Goal: Task Accomplishment & Management: Complete application form

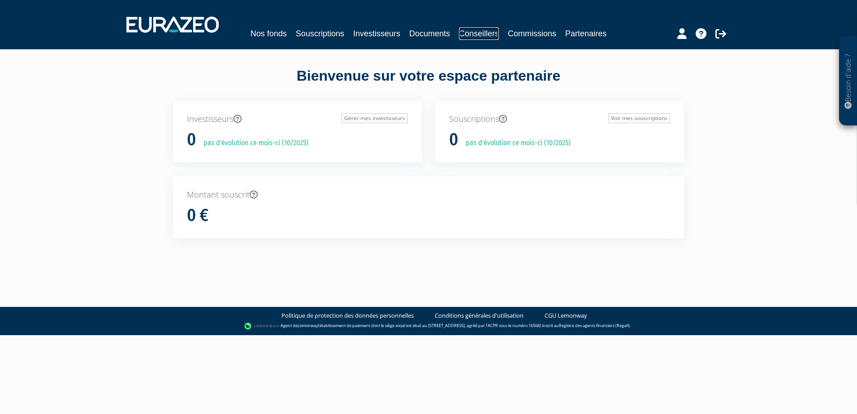
click at [485, 36] on link "Conseillers" at bounding box center [479, 33] width 40 height 13
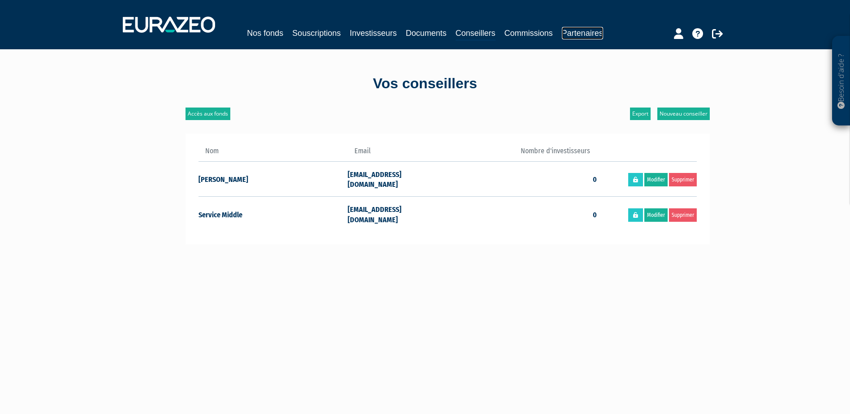
click at [580, 30] on link "Partenaires" at bounding box center [582, 33] width 41 height 13
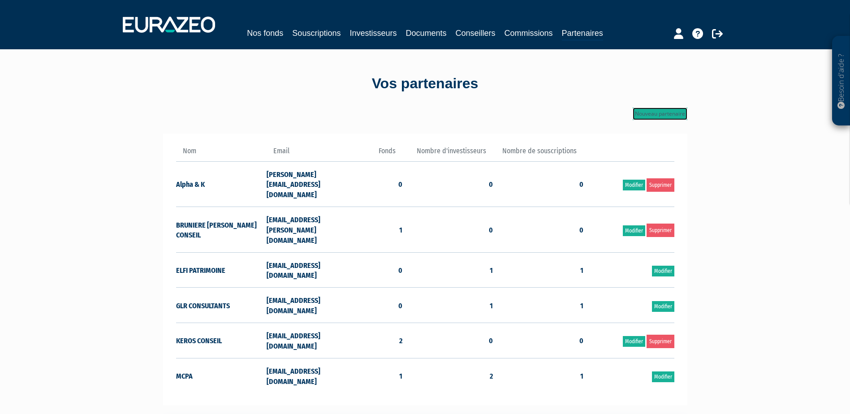
click at [650, 110] on link "Nouveau partenaire" at bounding box center [660, 114] width 55 height 13
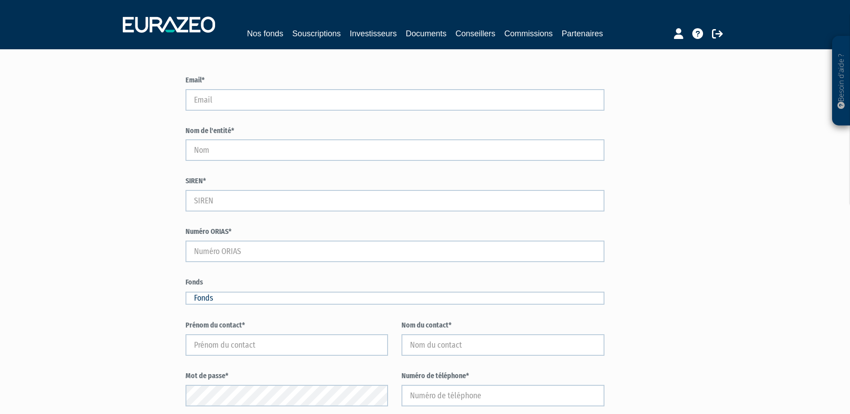
scroll to position [41, 0]
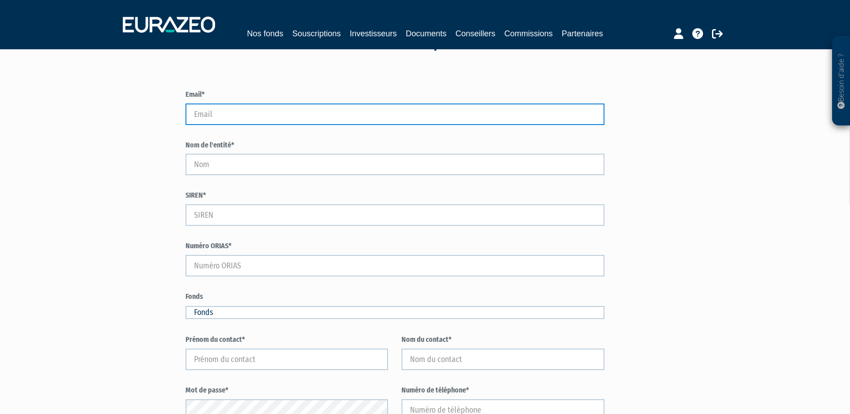
click at [215, 111] on input "Email*" at bounding box center [396, 115] width 420 height 22
paste input "[PERSON_NAME][EMAIL_ADDRESS][DOMAIN_NAME]"
type input "gilles.fleury@nexus-conseil.com"
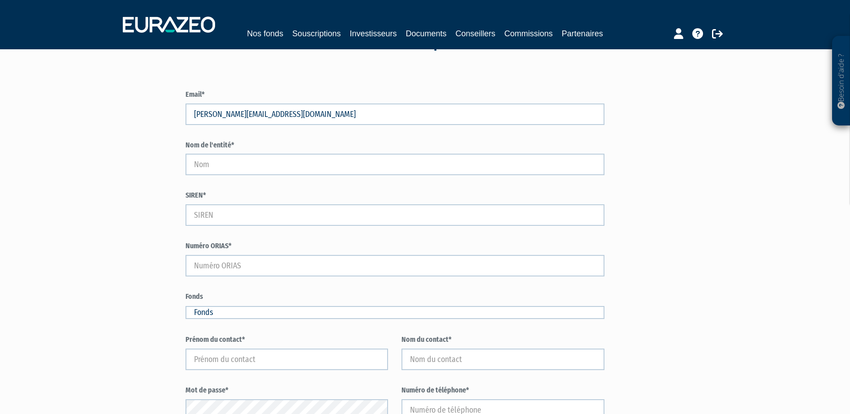
click at [667, 174] on div "Email* gilles.fleury@nexus-conseil.com Nom de l'entité* SIREN* Numéro ORIAS* Fo…" at bounding box center [448, 320] width 524 height 507
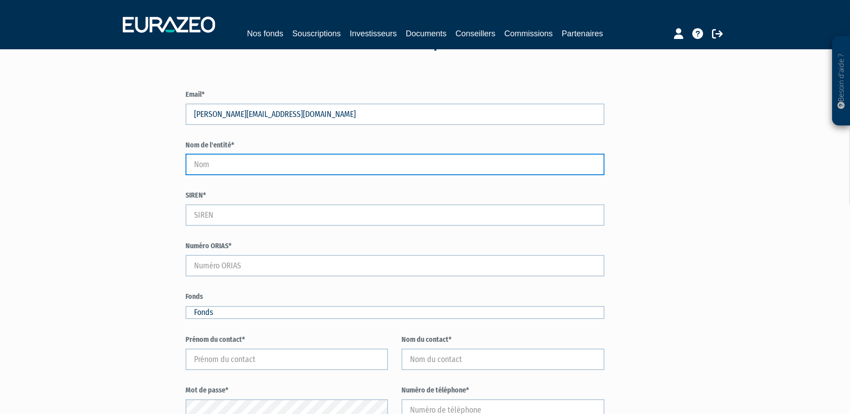
click at [242, 167] on input "Nom de l'entité*" at bounding box center [396, 165] width 420 height 22
type input "NEXUS ALPHA SHARPE"
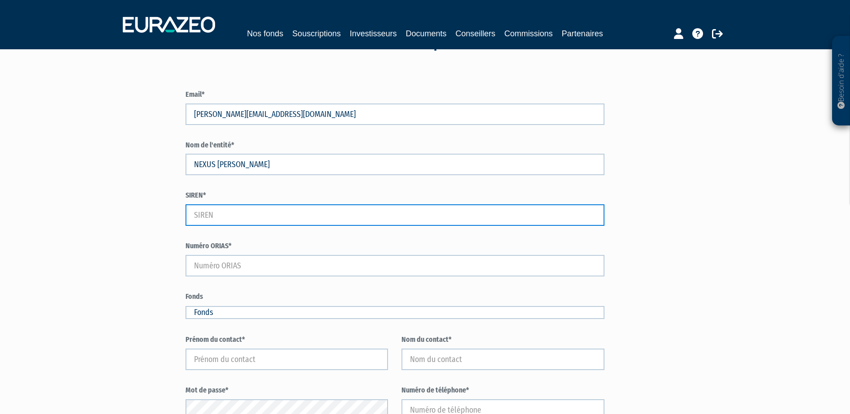
click at [208, 206] on input "SIREN*" at bounding box center [396, 215] width 420 height 22
type input "751103227"
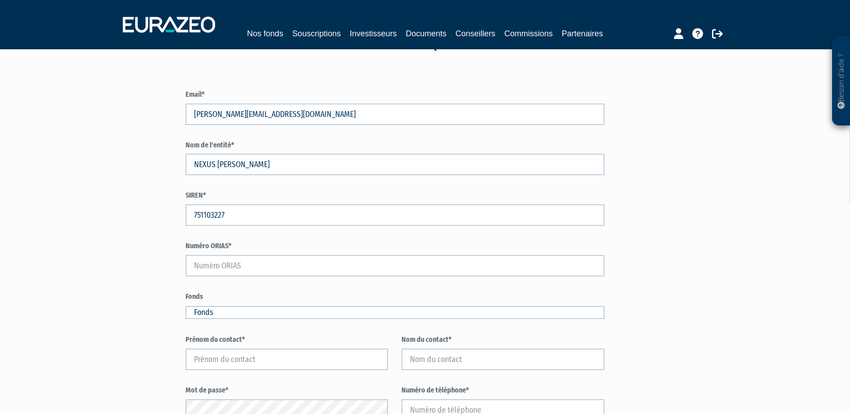
click at [678, 204] on div "Email* gilles.fleury@nexus-conseil.com Nom de l'entité* NEXUS ALPHA SHARPE SIRE…" at bounding box center [448, 320] width 524 height 507
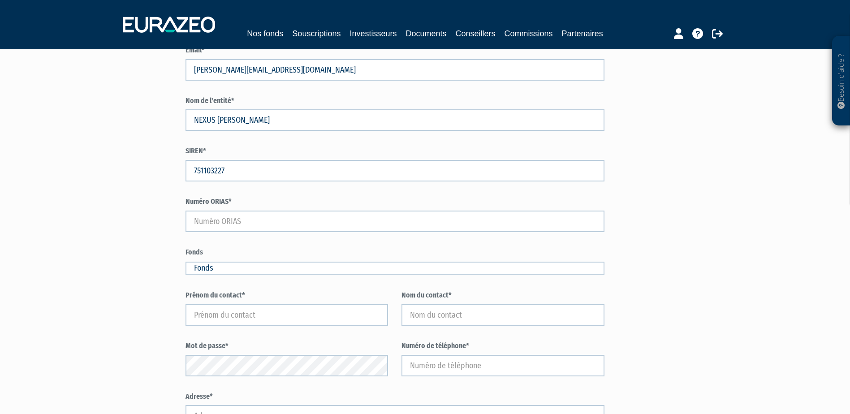
scroll to position [86, 0]
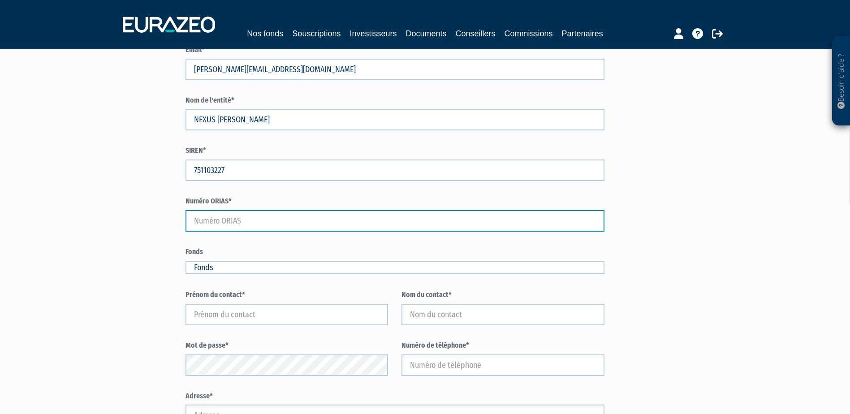
click at [248, 225] on input "Numéro ORIAS*" at bounding box center [396, 221] width 420 height 22
type input "12067198"
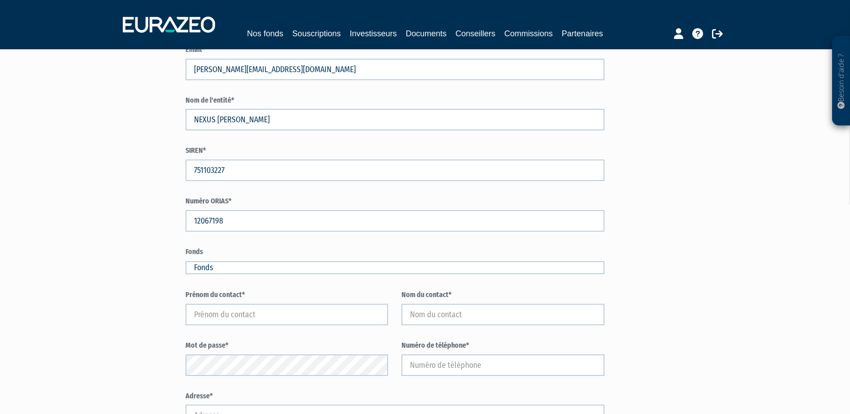
click at [708, 241] on div "Email* gilles.fleury@nexus-conseil.com Nom de l'entité* NEXUS ALPHA SHARPE SIRE…" at bounding box center [448, 275] width 524 height 507
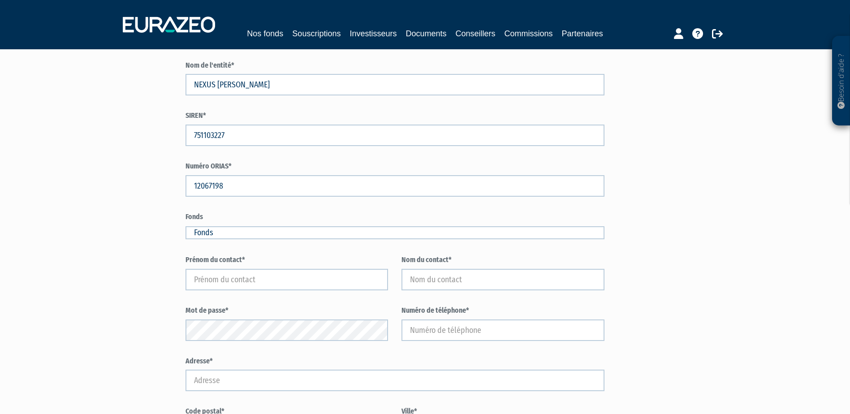
scroll to position [220, 0]
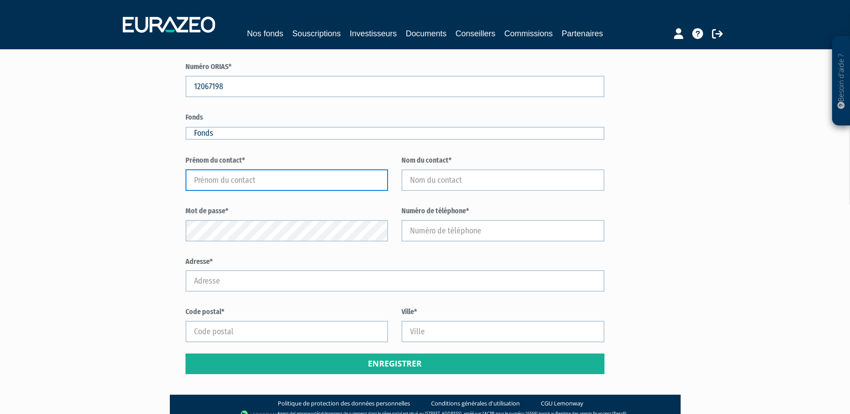
click at [227, 181] on input "text" at bounding box center [287, 180] width 203 height 22
type input "g"
type input "Gilles"
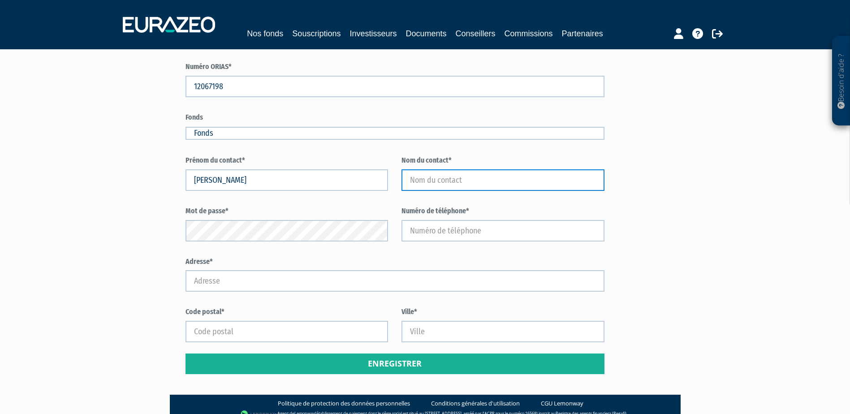
click at [436, 177] on input "text" at bounding box center [503, 180] width 203 height 22
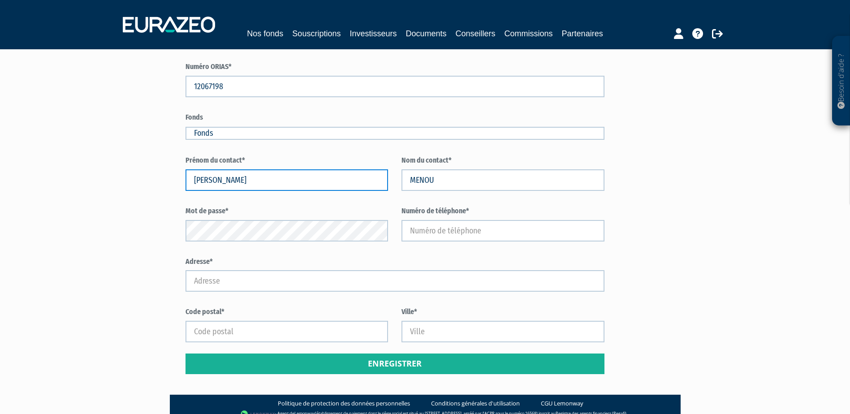
drag, startPoint x: 262, startPoint y: 178, endPoint x: 188, endPoint y: 177, distance: 74.4
click at [188, 177] on input "Gilles" at bounding box center [287, 180] width 203 height 22
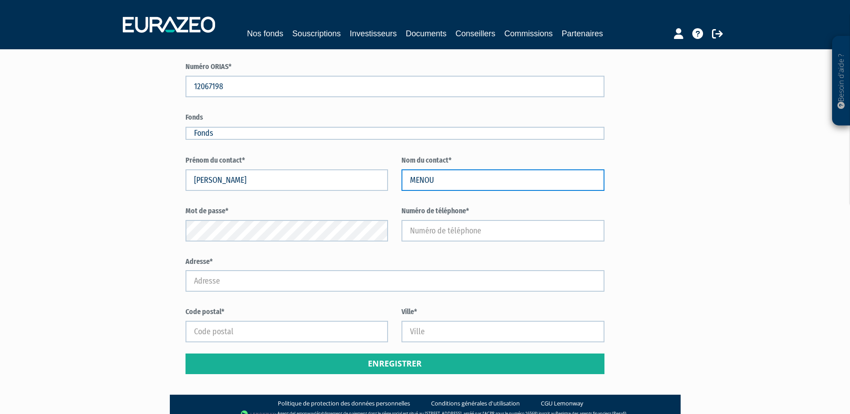
drag, startPoint x: 498, startPoint y: 177, endPoint x: 325, endPoint y: 181, distance: 173.9
click at [325, 156] on div "Prénom du contact* Gilles Nom du contact* MENOU" at bounding box center [396, 156] width 420 height 0
type input "FLEURY"
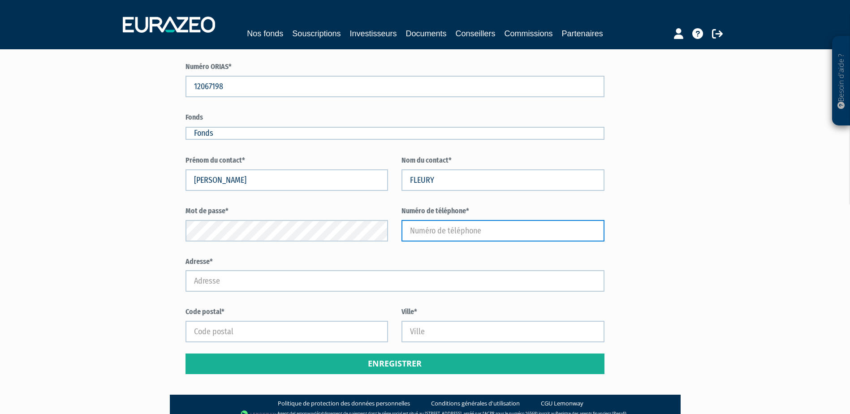
click at [510, 232] on input "text" at bounding box center [503, 231] width 203 height 22
click at [454, 225] on input "text" at bounding box center [503, 231] width 203 height 22
paste input "06 60 34 91 28"
click at [424, 233] on input "06 60 34 91 28" at bounding box center [503, 231] width 203 height 22
click at [431, 230] on input "0660 34 91 28" at bounding box center [503, 231] width 203 height 22
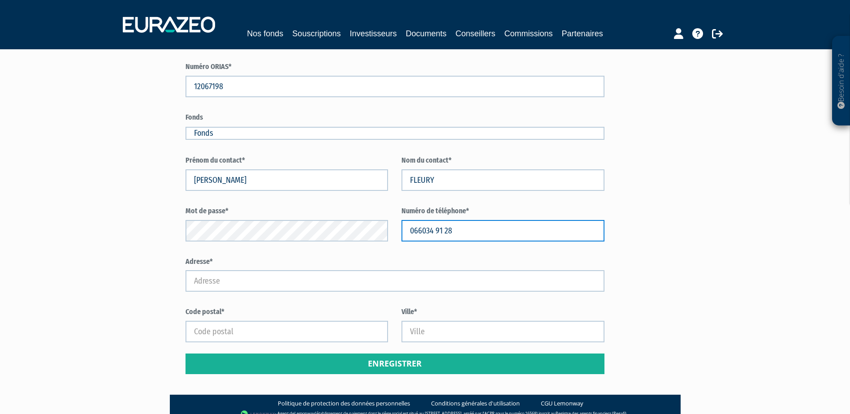
click at [439, 233] on input "066034 91 28" at bounding box center [503, 231] width 203 height 22
click at [446, 232] on input "06603491 28" at bounding box center [503, 231] width 203 height 22
type input "0660349128"
click at [738, 236] on div "Besoin d'aide ? × J'ai besoin d'aide Si vous avez une question à propos du fonc…" at bounding box center [425, 101] width 850 height 643
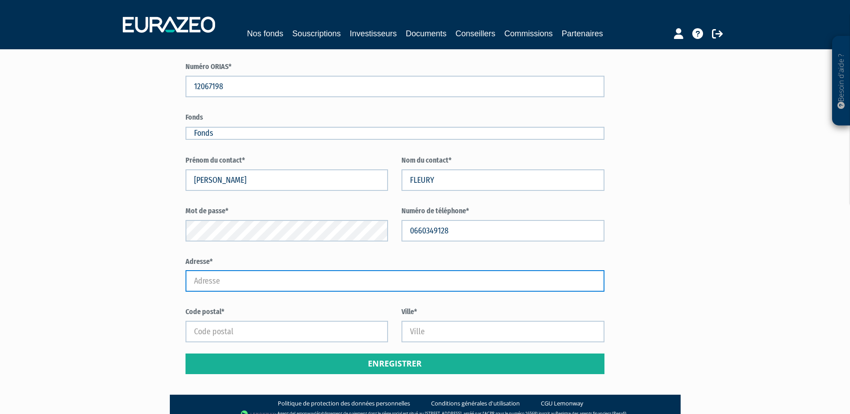
click at [233, 280] on input "Adresse*" at bounding box center [396, 281] width 420 height 22
paste input "gilles.fleury@nexus-conseil.com"
drag, startPoint x: 320, startPoint y: 281, endPoint x: 177, endPoint y: 277, distance: 142.6
click at [177, 277] on div "Email* gilles.fleury@nexus-conseil.com SIREN* Fonds" at bounding box center [335, 140] width 345 height 507
type input "8 RUE DE ROSAMPONT"
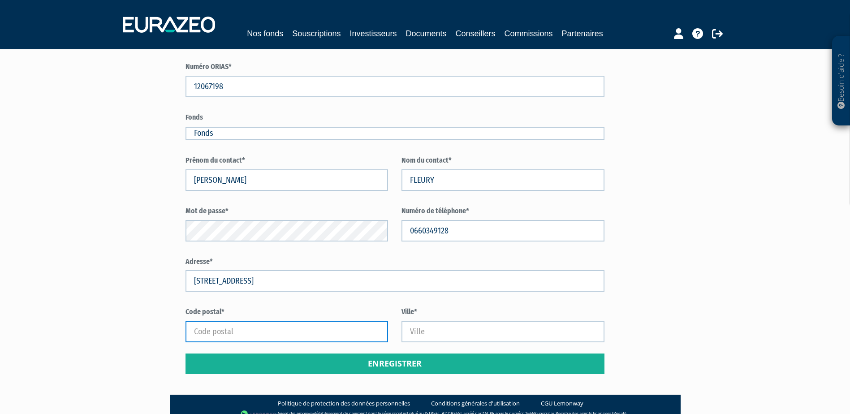
click at [246, 335] on input "Code postal*" at bounding box center [287, 332] width 203 height 22
type input "22300"
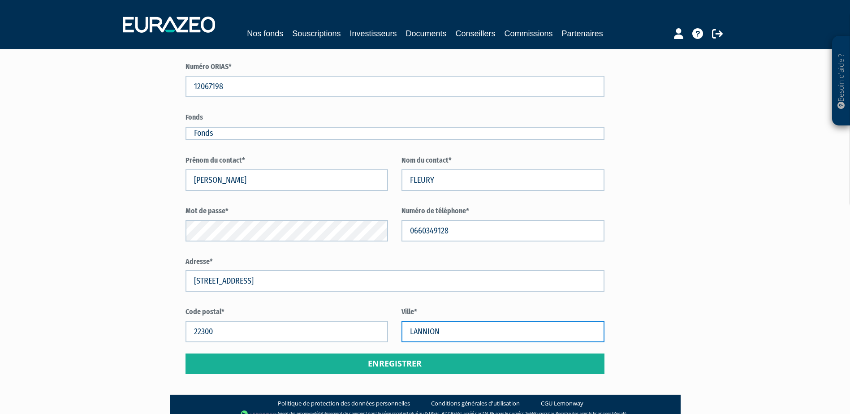
type input "LANNION"
click at [723, 190] on div "Besoin d'aide ? × J'ai besoin d'aide Si vous avez une question à propos du fonc…" at bounding box center [425, 101] width 850 height 643
click at [666, 247] on div "Email* gilles.fleury@nexus-conseil.com Nom de l'entité* NEXUS ALPHA SHARPE SIRE…" at bounding box center [448, 140] width 524 height 507
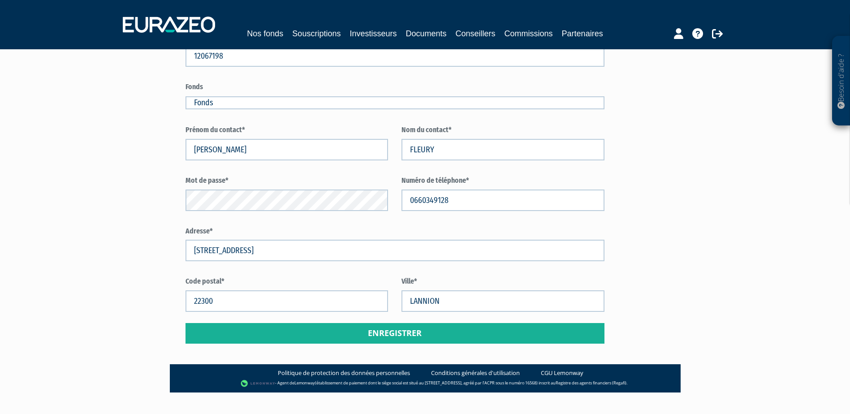
scroll to position [265, 0]
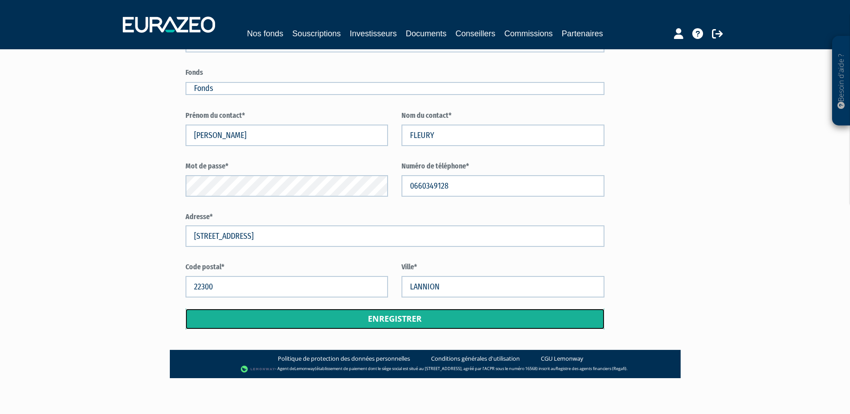
click at [409, 323] on button "Enregistrer" at bounding box center [396, 319] width 420 height 21
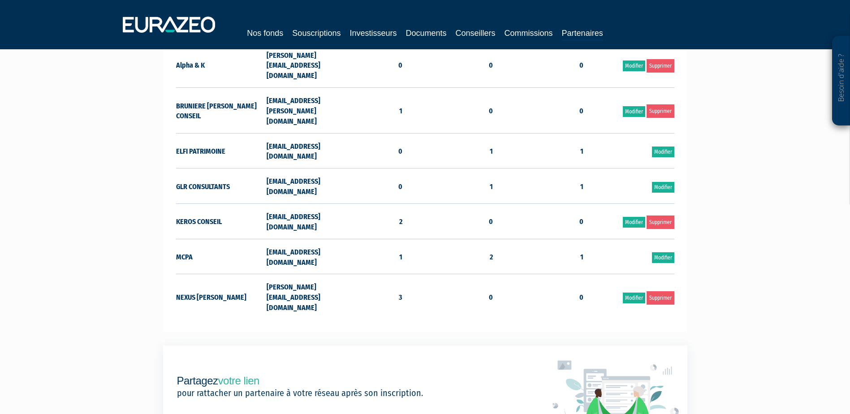
scroll to position [172, 0]
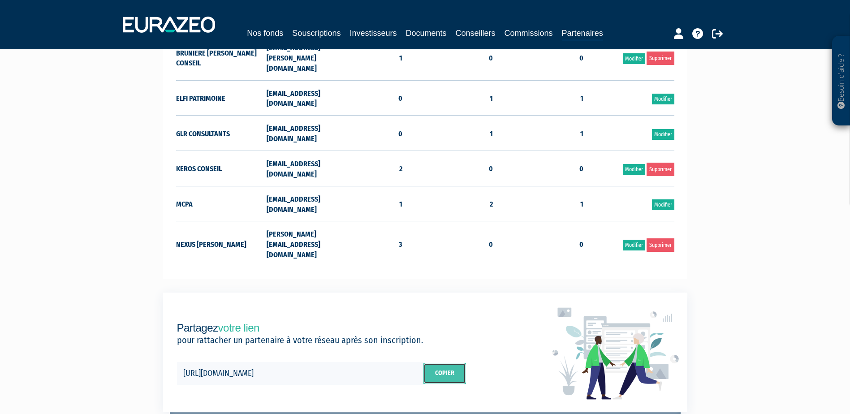
click at [448, 363] on link "Copier" at bounding box center [445, 374] width 43 height 22
click at [339, 362] on p "https://app.wealth.eurazeo.com/fr/partners/p/65c2293172e4b" at bounding box center [299, 373] width 244 height 23
click at [467, 312] on div "Partagez votre lien pour rattacher un partenaire à votre réseau après son inscr…" at bounding box center [324, 349] width 294 height 74
click at [453, 363] on link "Copier" at bounding box center [445, 374] width 43 height 22
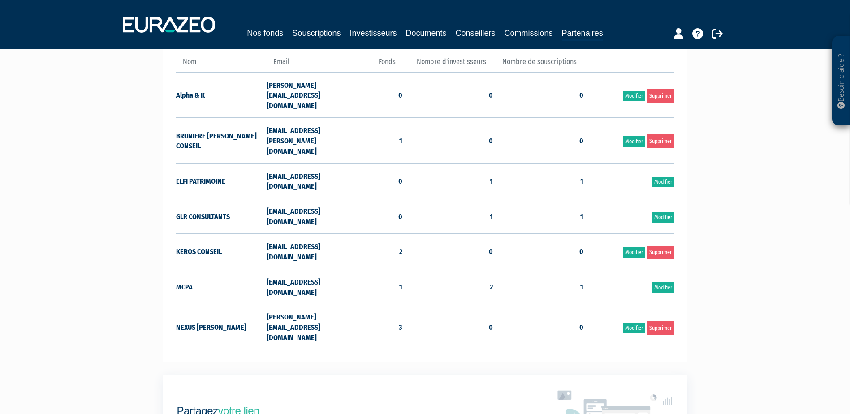
scroll to position [0, 0]
